Goal: Task Accomplishment & Management: Complete application form

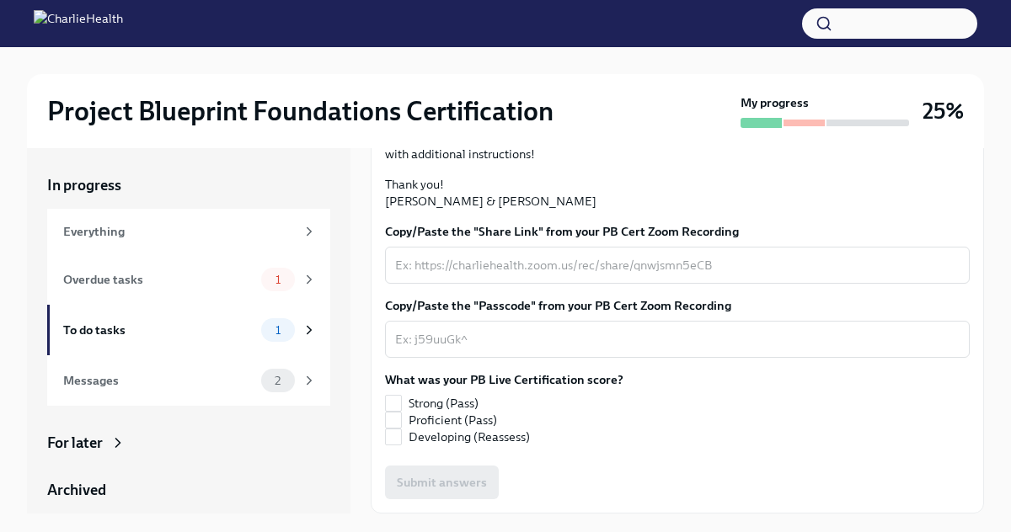
scroll to position [360, 0]
click at [471, 275] on textarea "Copy/Paste the "Share Link" from your PB Cert Zoom Recording" at bounding box center [677, 265] width 564 height 20
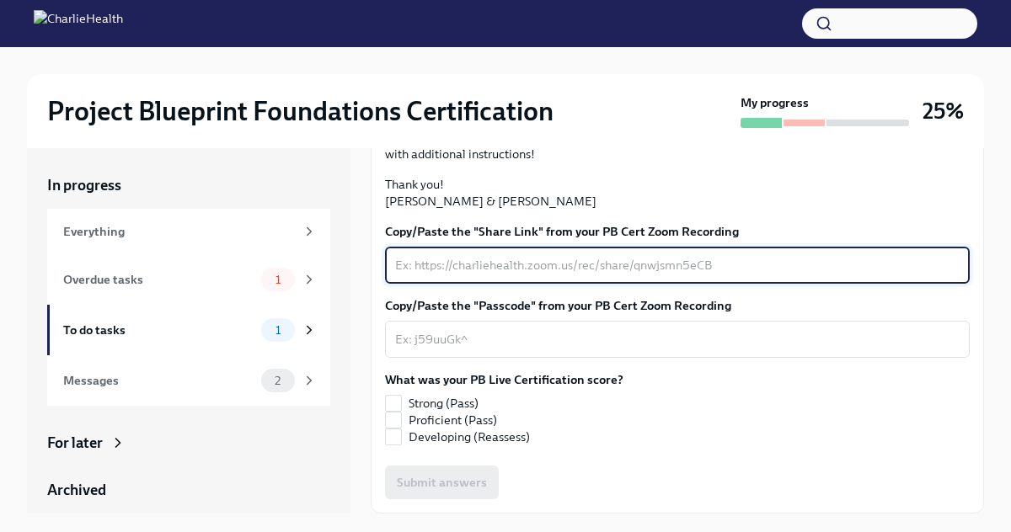
paste textarea "Share link: [URL][DOMAIN_NAME] Passcode: !rxew*b9"
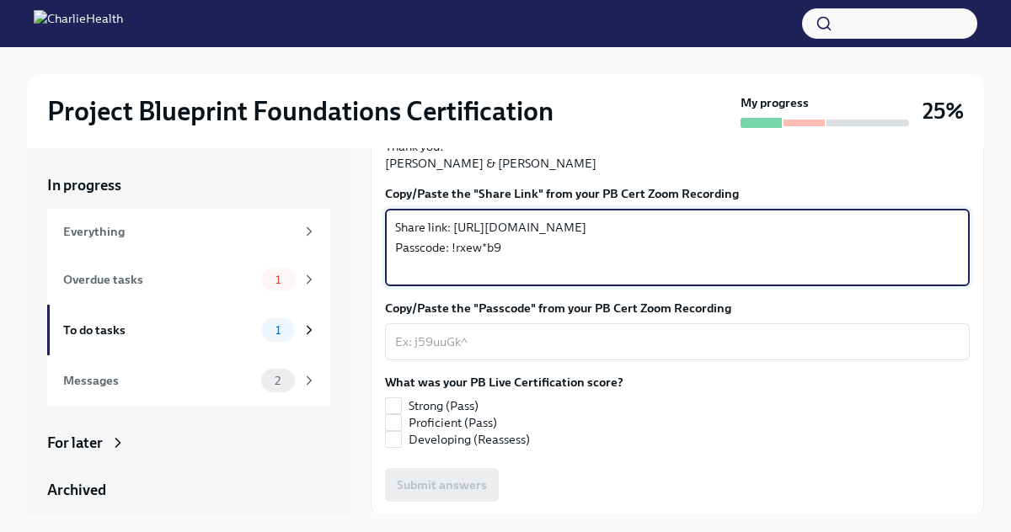
drag, startPoint x: 505, startPoint y: 407, endPoint x: 390, endPoint y: 402, distance: 114.7
click at [390, 286] on div "Share link: [URL][DOMAIN_NAME] Passcode: !rxew*b9 x ​" at bounding box center [677, 247] width 585 height 77
type textarea "Share link: [URL][DOMAIN_NAME]"
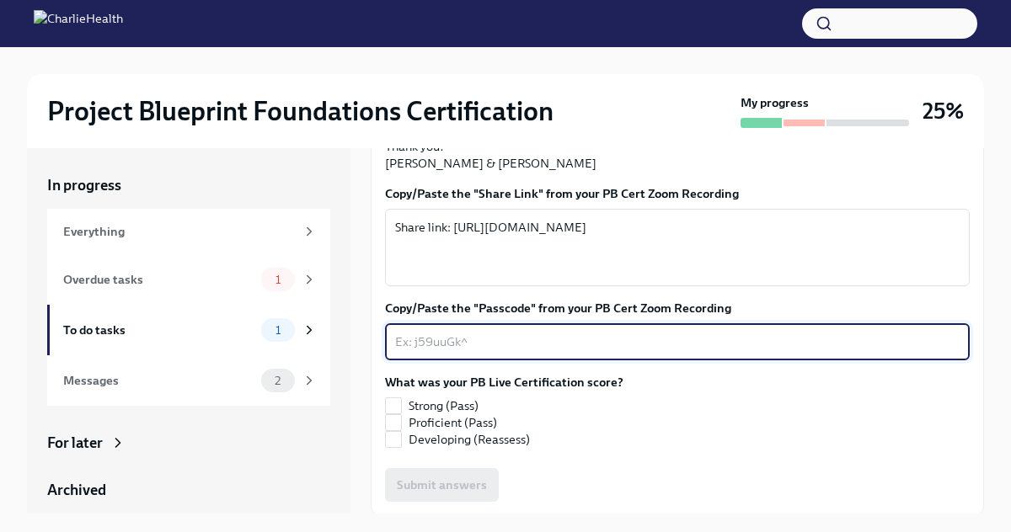
click at [430, 352] on textarea "Copy/Paste the "Passcode" from your PB Cert Zoom Recording" at bounding box center [677, 342] width 564 height 20
paste textarea "Passcode: !rxew*b9"
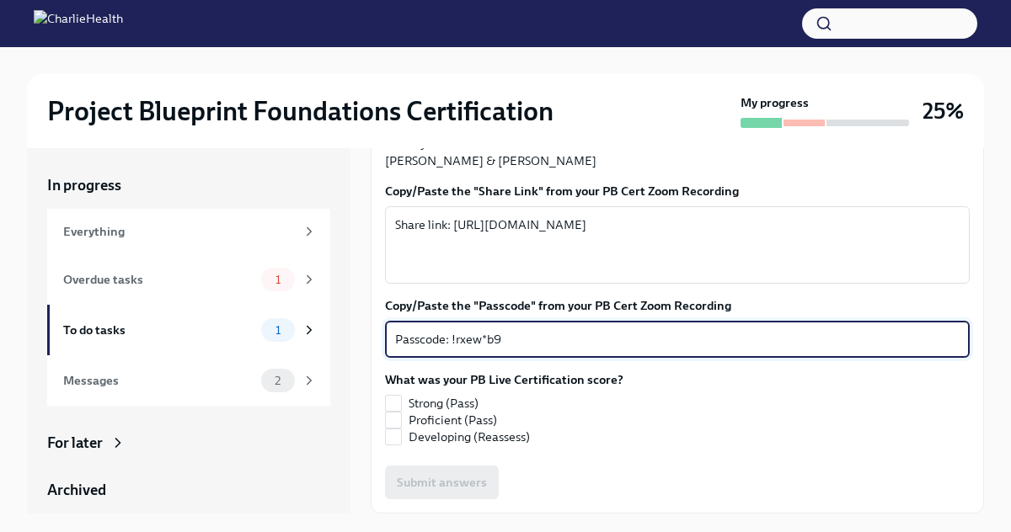
scroll to position [504, 0]
type textarea "Passcode: !rxew*b9"
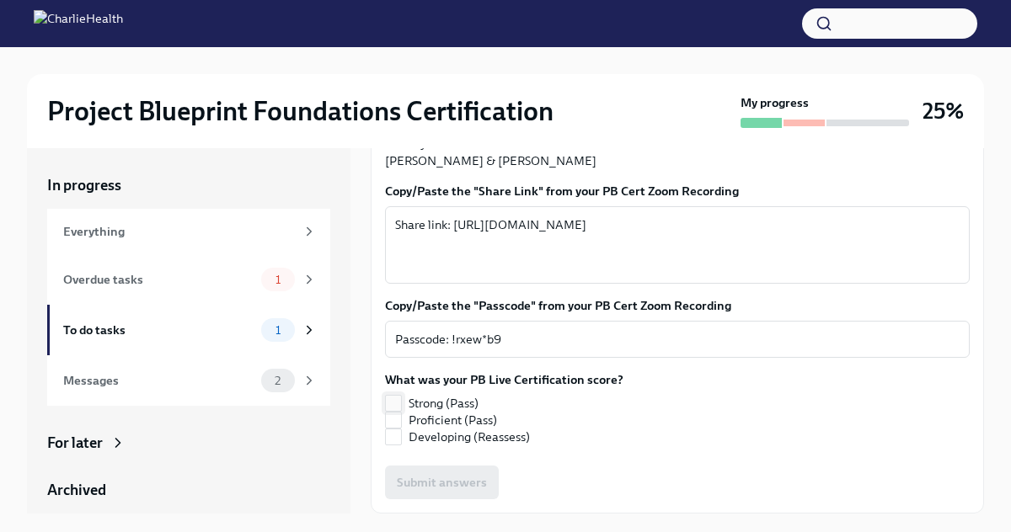
click at [399, 399] on input "Strong (Pass)" at bounding box center [393, 403] width 15 height 15
checkbox input "true"
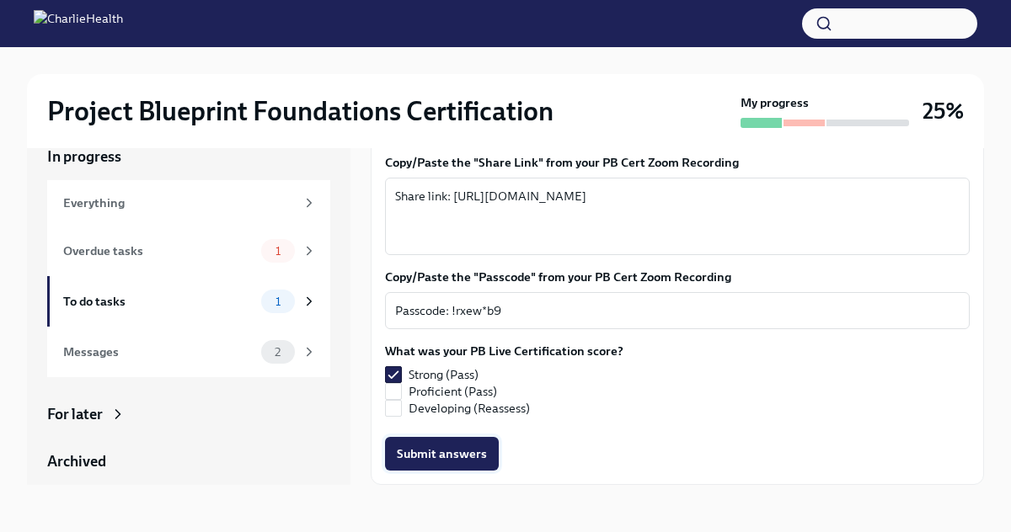
click at [477, 456] on span "Submit answers" at bounding box center [442, 454] width 90 height 17
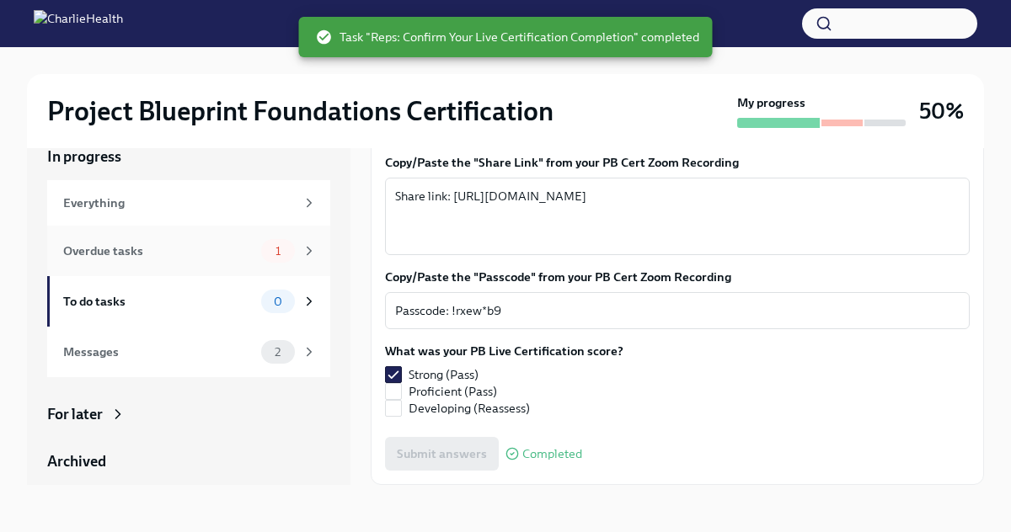
click at [218, 261] on div "Overdue tasks 1" at bounding box center [190, 251] width 254 height 24
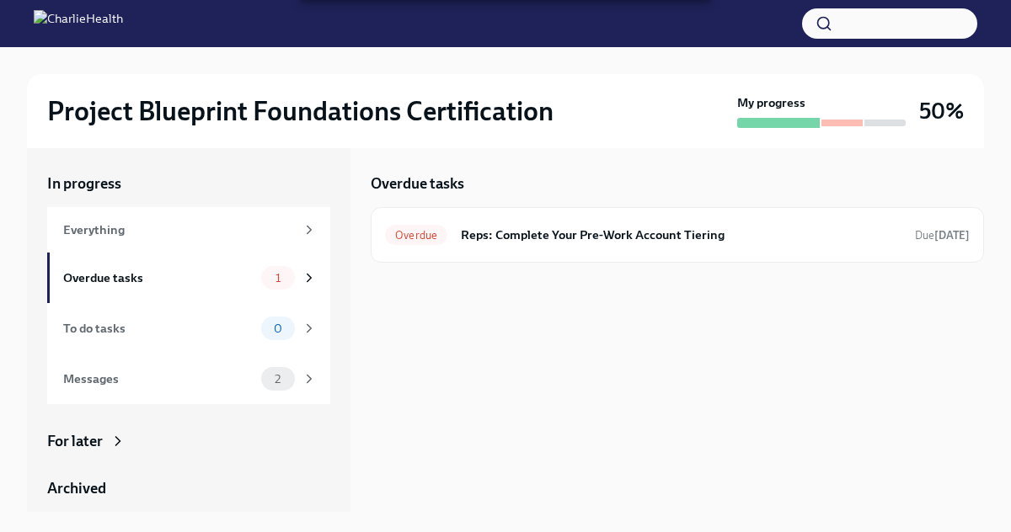
scroll to position [2, 0]
click at [606, 244] on div "Overdue Reps: Complete Your Pre-Work Account Tiering Due [DATE]" at bounding box center [677, 235] width 585 height 27
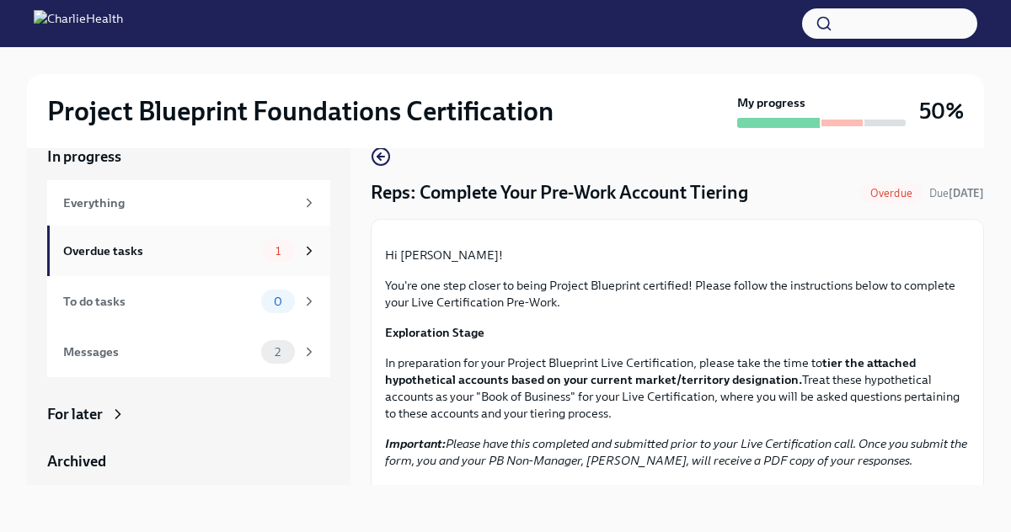
click at [252, 251] on div "Overdue tasks" at bounding box center [158, 251] width 191 height 19
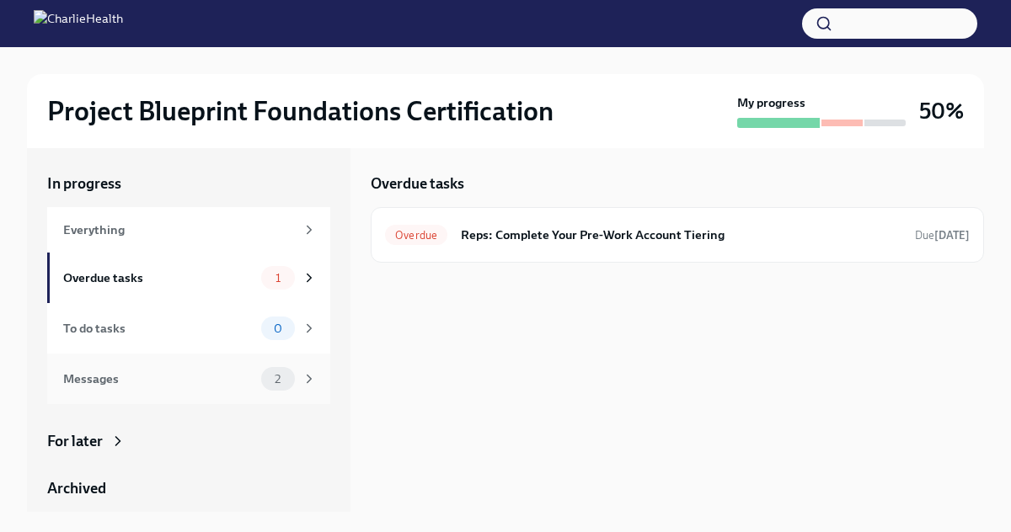
click at [238, 387] on div "Messages" at bounding box center [158, 379] width 191 height 19
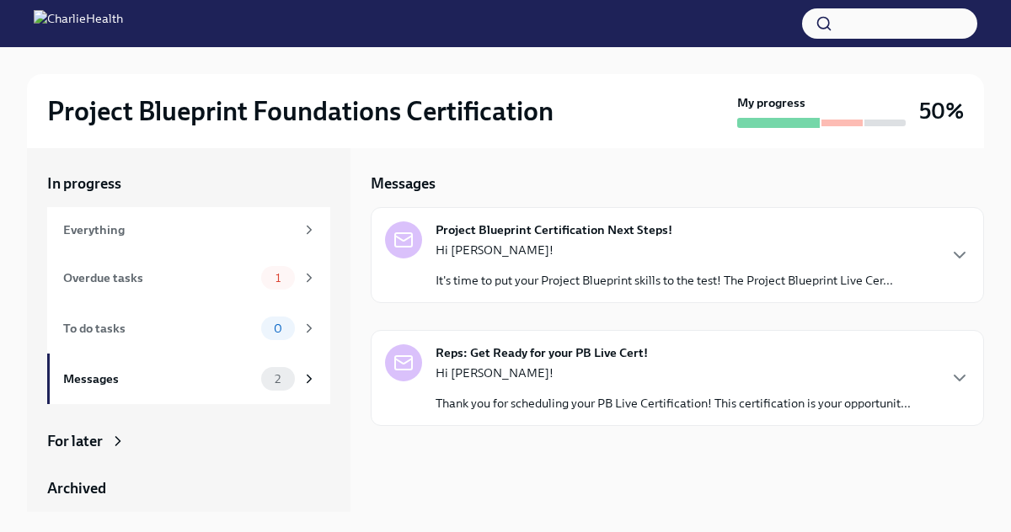
click at [695, 238] on div "Project Blueprint Certification Next Steps! Hi [PERSON_NAME]! It's time to put …" at bounding box center [663, 255] width 457 height 67
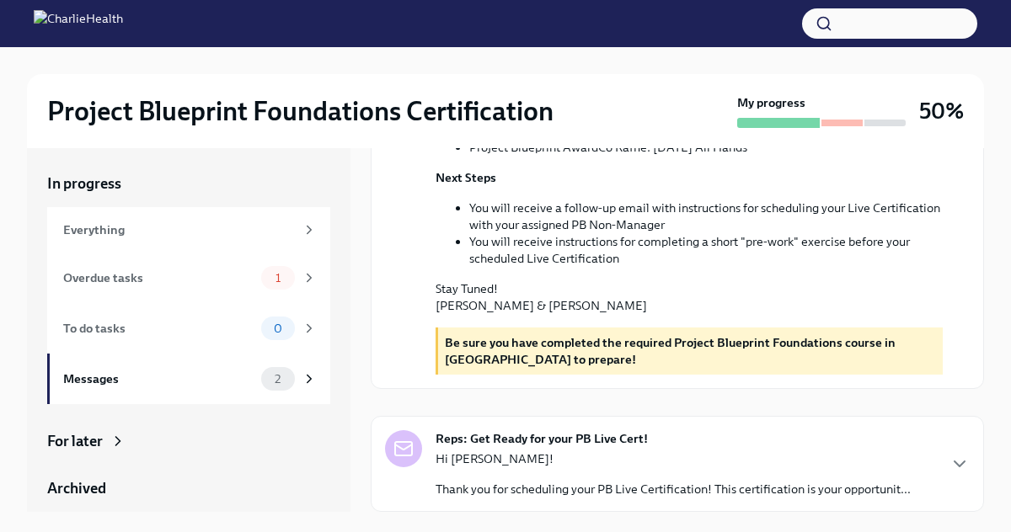
scroll to position [595, 0]
click at [677, 449] on div "Reps: Get Ready for your PB Live Cert! Hi [PERSON_NAME]! Thank you for scheduli…" at bounding box center [672, 463] width 475 height 67
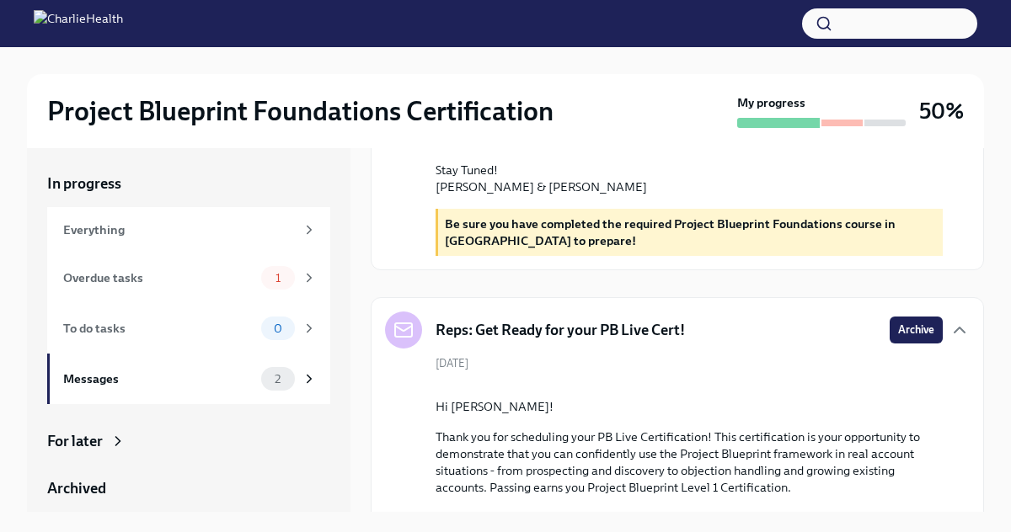
scroll to position [0, 0]
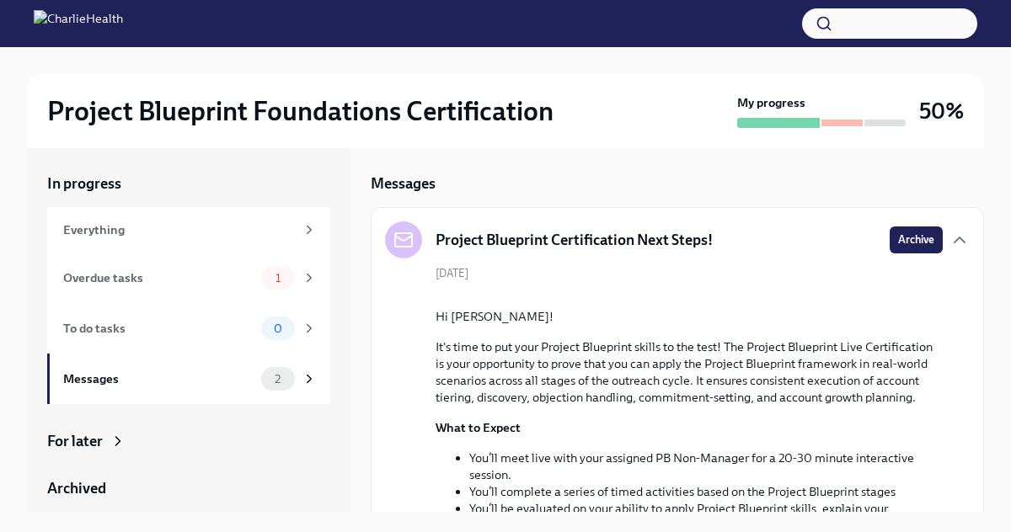
click at [911, 254] on div "Project Blueprint Certification Next Steps! Archive" at bounding box center [677, 240] width 585 height 37
click at [911, 242] on span "Archive" at bounding box center [916, 240] width 36 height 17
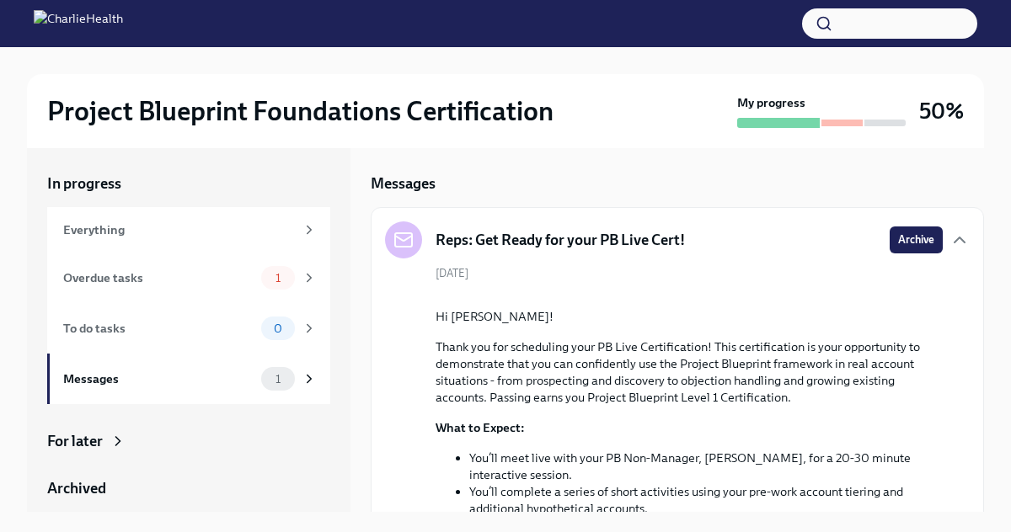
click at [911, 242] on span "Archive" at bounding box center [916, 240] width 36 height 17
